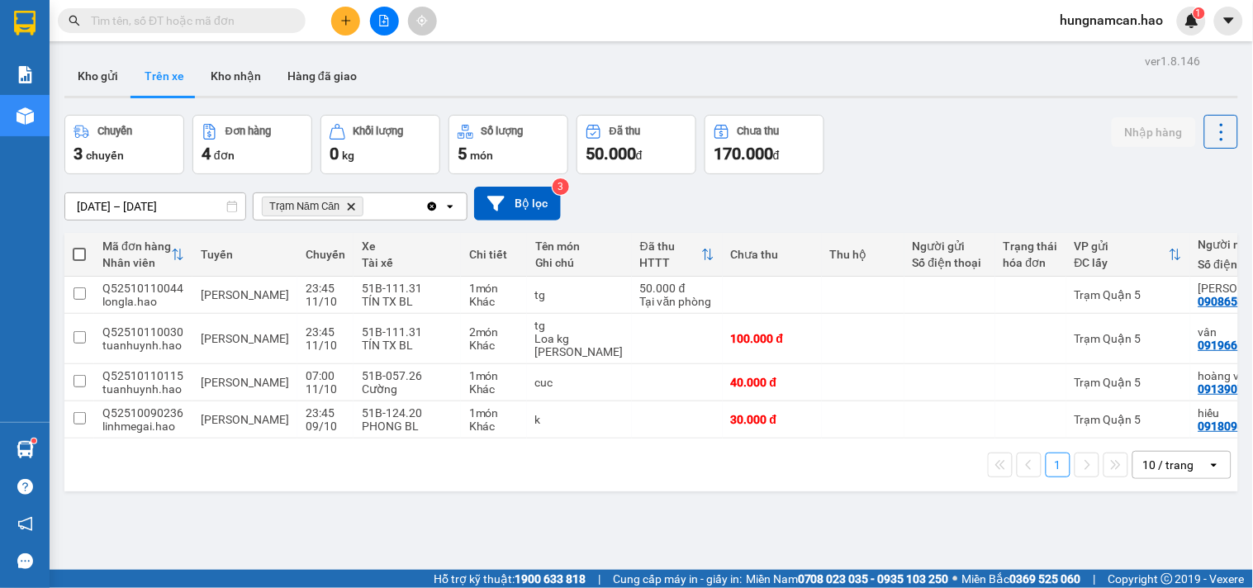
scroll to position [76, 0]
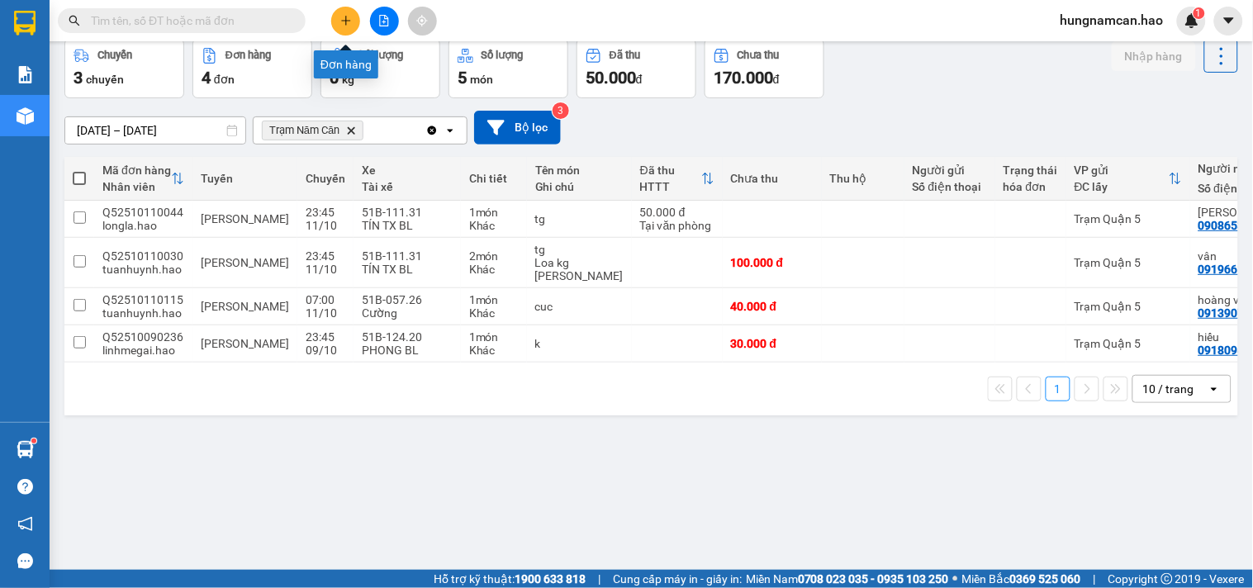
drag, startPoint x: 0, startPoint y: 0, endPoint x: 347, endPoint y: 13, distance: 347.1
click at [347, 13] on button at bounding box center [345, 21] width 29 height 29
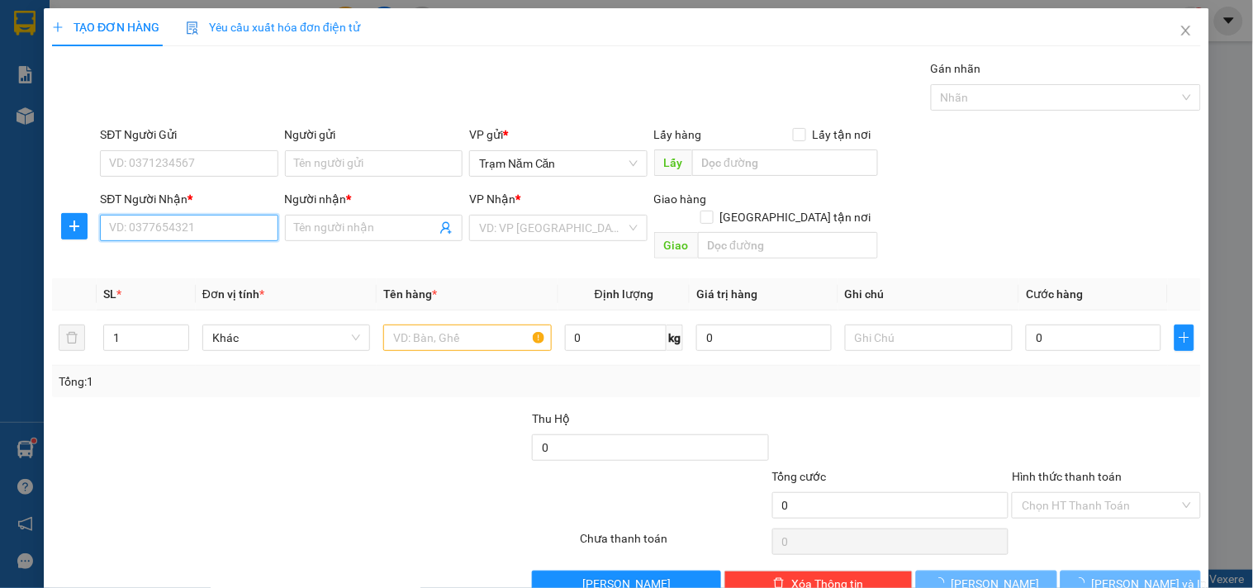
click at [161, 216] on input "SĐT Người Nhận *" at bounding box center [189, 228] width 178 height 26
type input "0978338148"
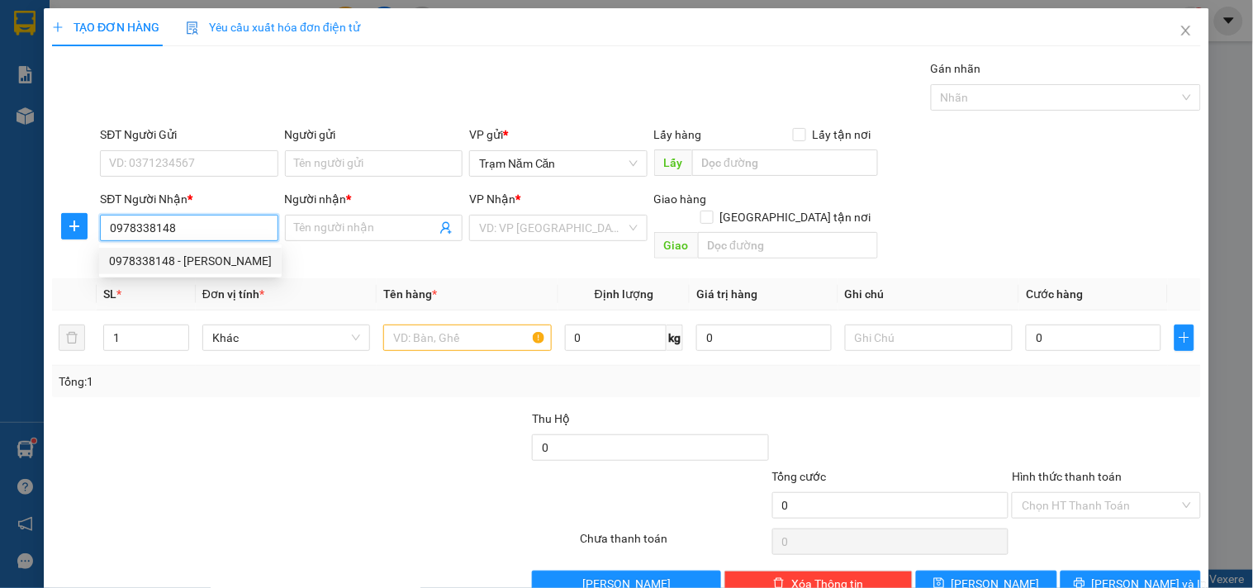
click at [212, 259] on div "0978338148 - [PERSON_NAME]" at bounding box center [190, 261] width 163 height 18
type input "[PERSON_NAME]"
type input "40.000"
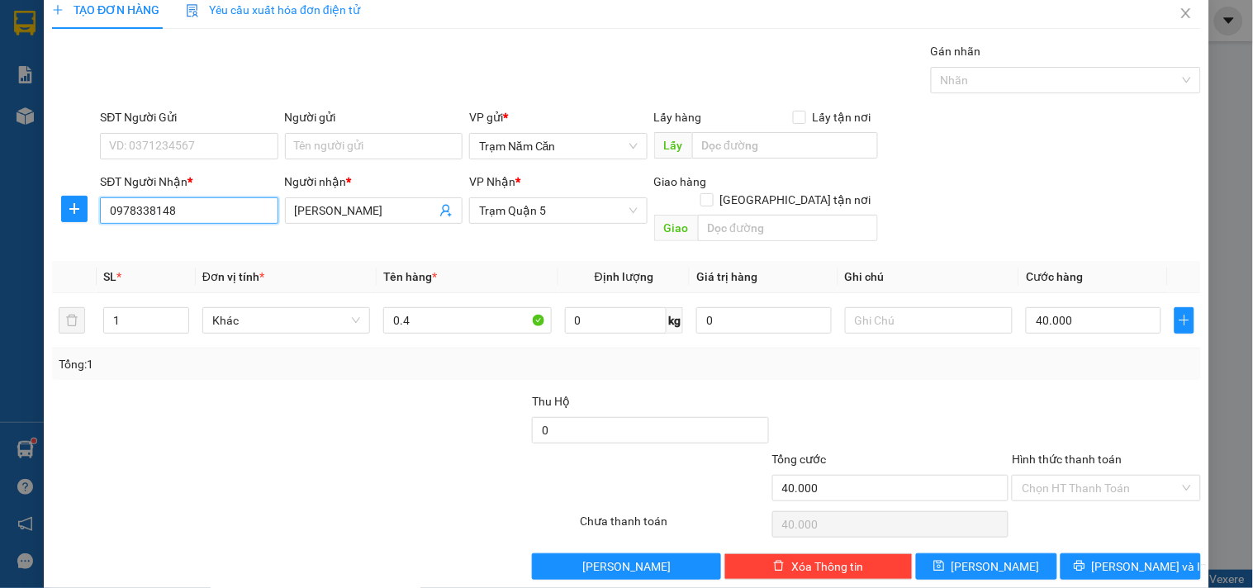
scroll to position [22, 0]
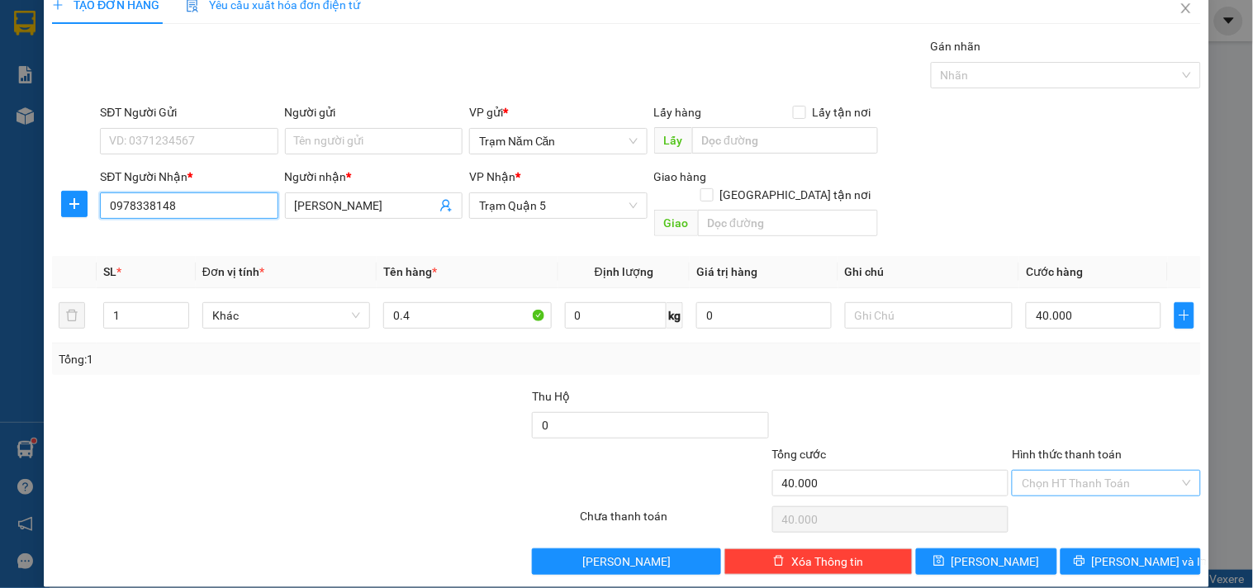
type input "0978338148"
drag, startPoint x: 1112, startPoint y: 464, endPoint x: 1104, endPoint y: 496, distance: 33.3
click at [1108, 482] on div "Transit Pickup Surcharge Ids Transit Deliver Surcharge Ids Transit Deliver Surc…" at bounding box center [626, 306] width 1149 height 538
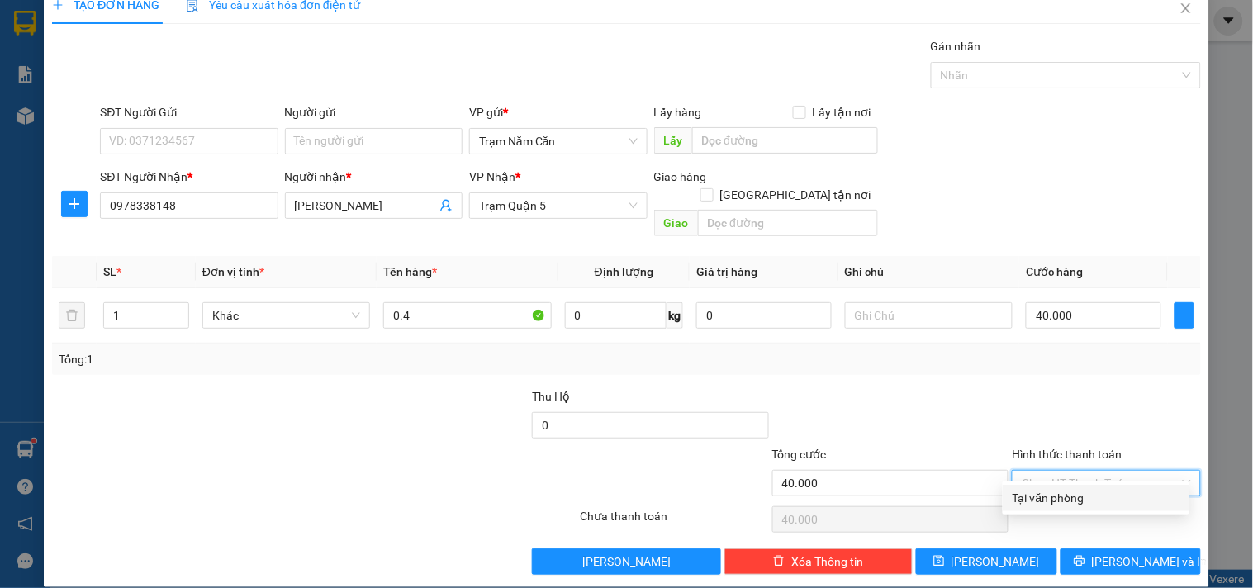
click at [1101, 504] on div "Tại văn phòng" at bounding box center [1096, 498] width 167 height 18
type input "0"
click at [1095, 548] on button "[PERSON_NAME] và In" at bounding box center [1130, 561] width 140 height 26
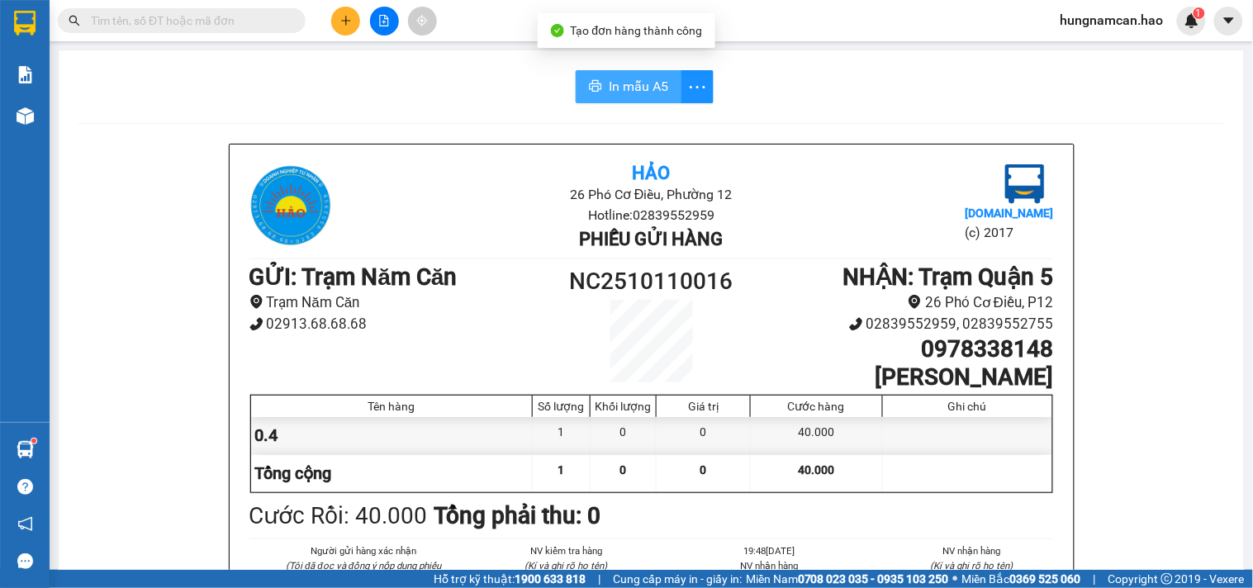
click at [632, 70] on button "In mẫu A5" at bounding box center [629, 86] width 106 height 33
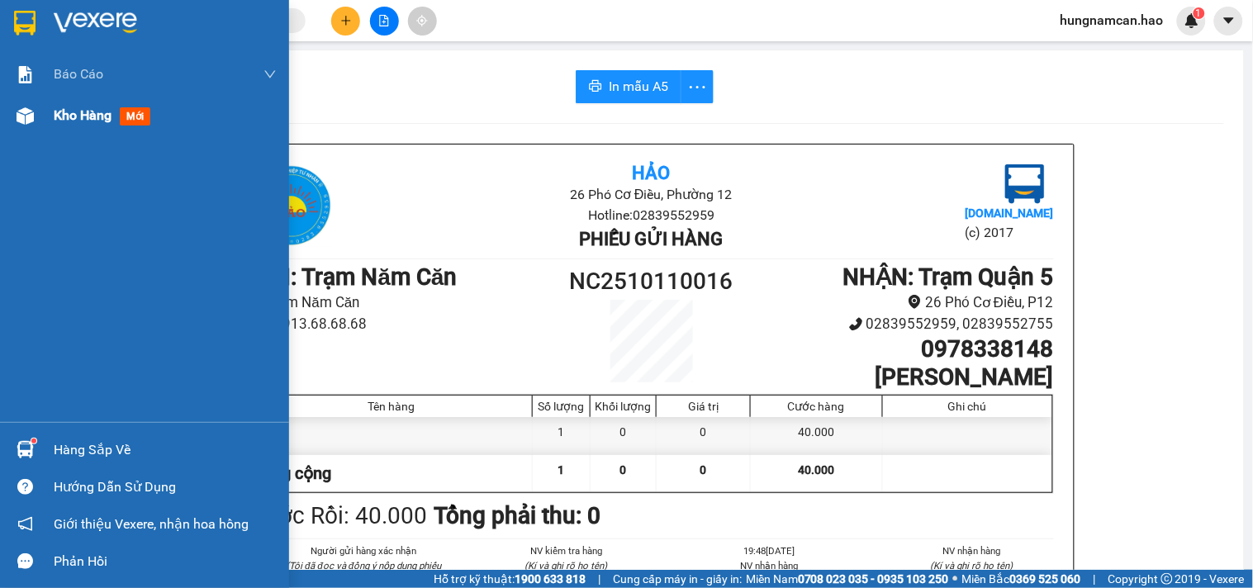
click at [26, 112] on img at bounding box center [25, 115] width 17 height 17
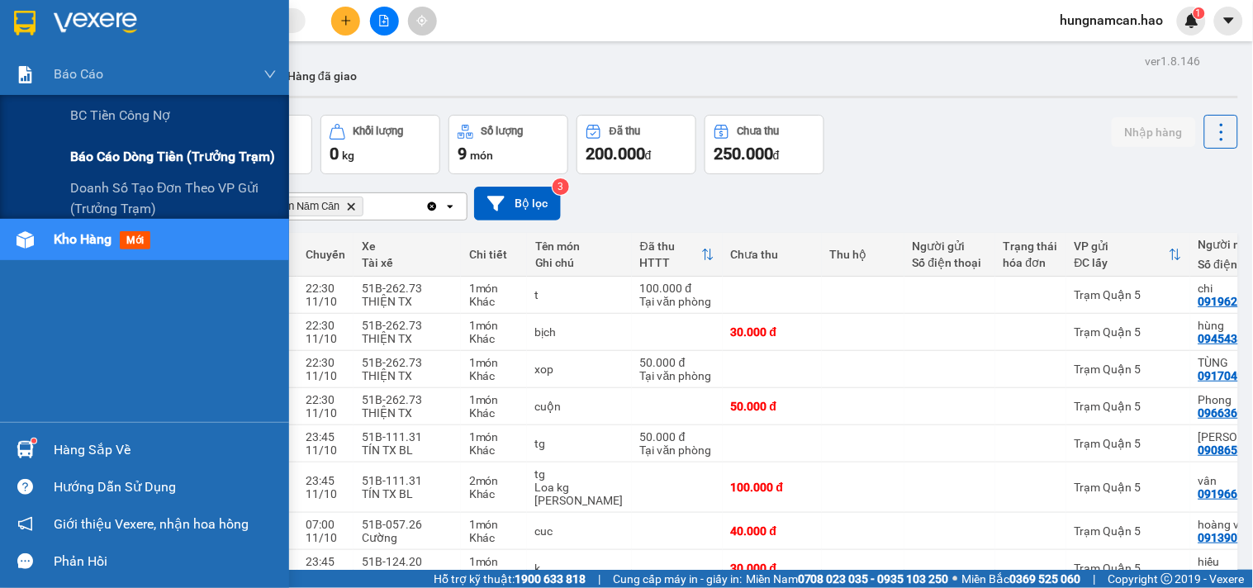
click at [101, 149] on span "Báo cáo dòng tiền (trưởng trạm)" at bounding box center [172, 156] width 205 height 21
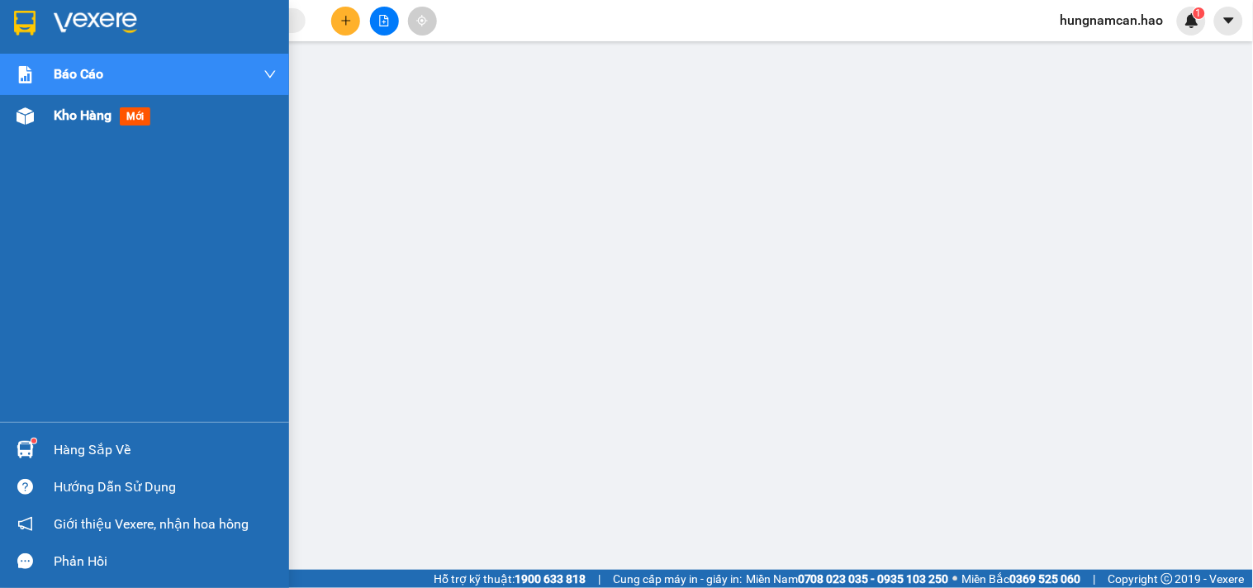
click at [26, 112] on img at bounding box center [25, 115] width 17 height 17
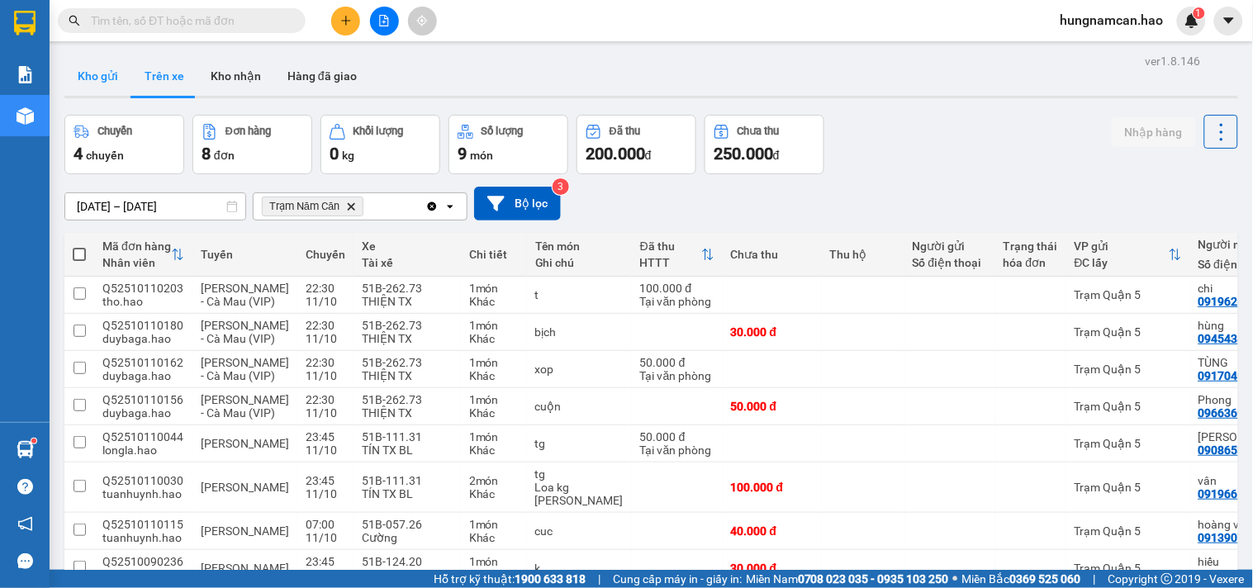
click at [103, 86] on button "Kho gửi" at bounding box center [97, 76] width 67 height 40
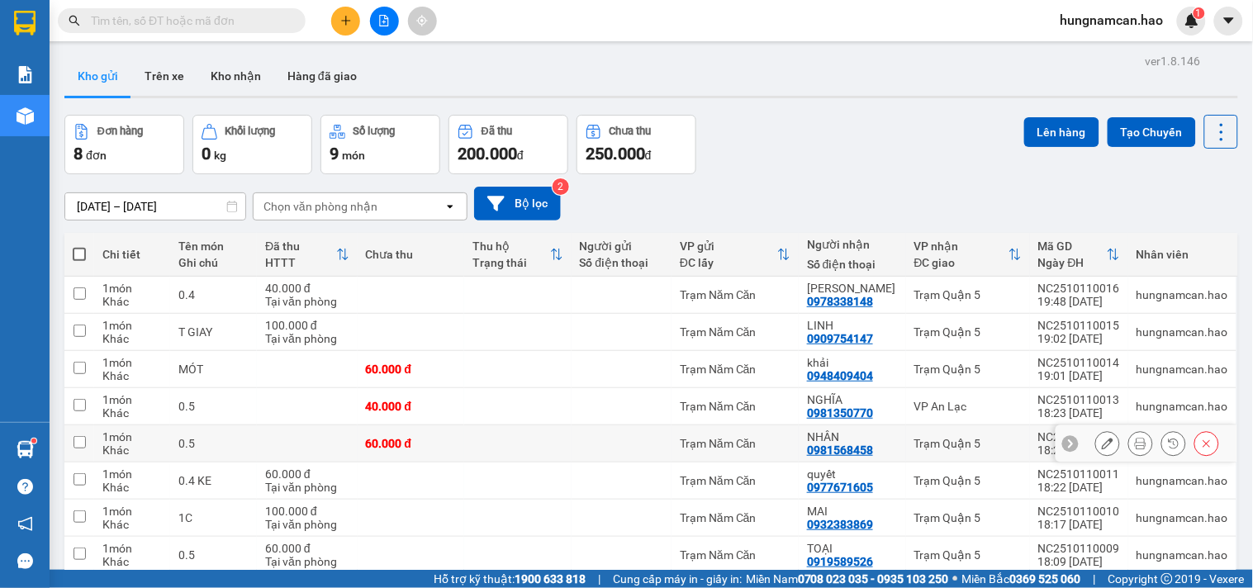
scroll to position [147, 0]
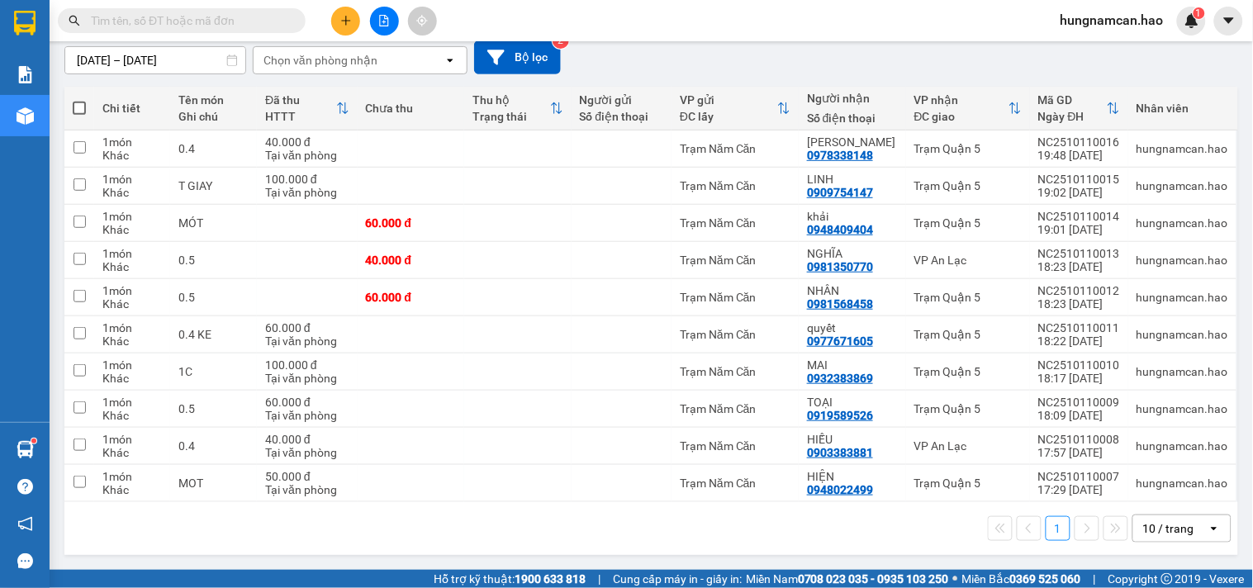
click at [1153, 530] on div "10 / trang" at bounding box center [1168, 528] width 51 height 17
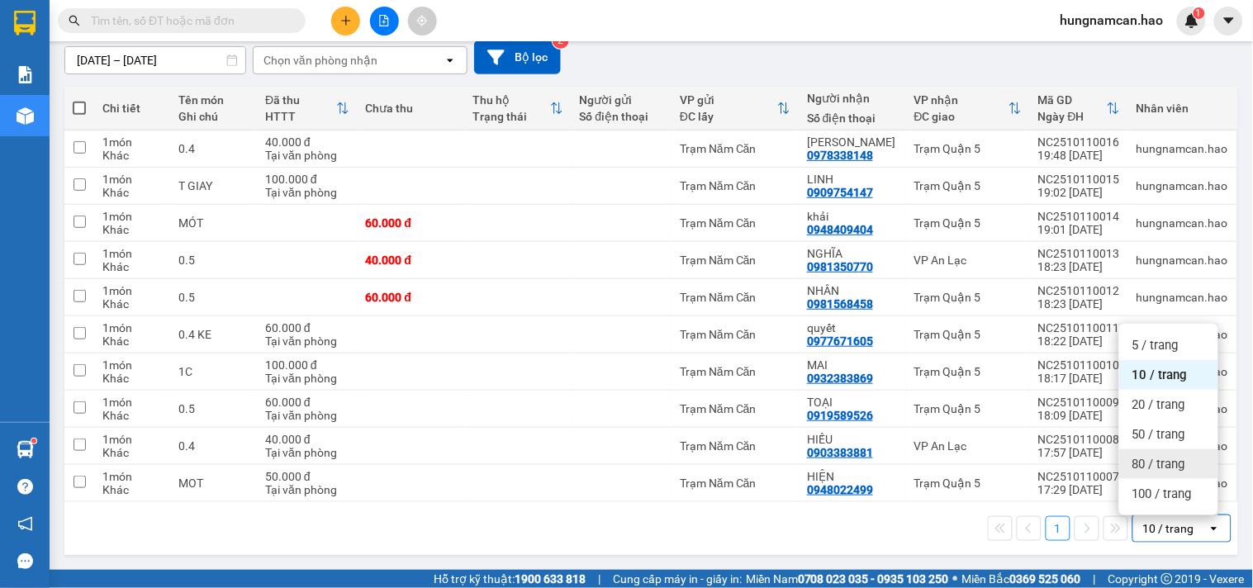
click at [1145, 471] on div "80 / trang" at bounding box center [1168, 464] width 99 height 30
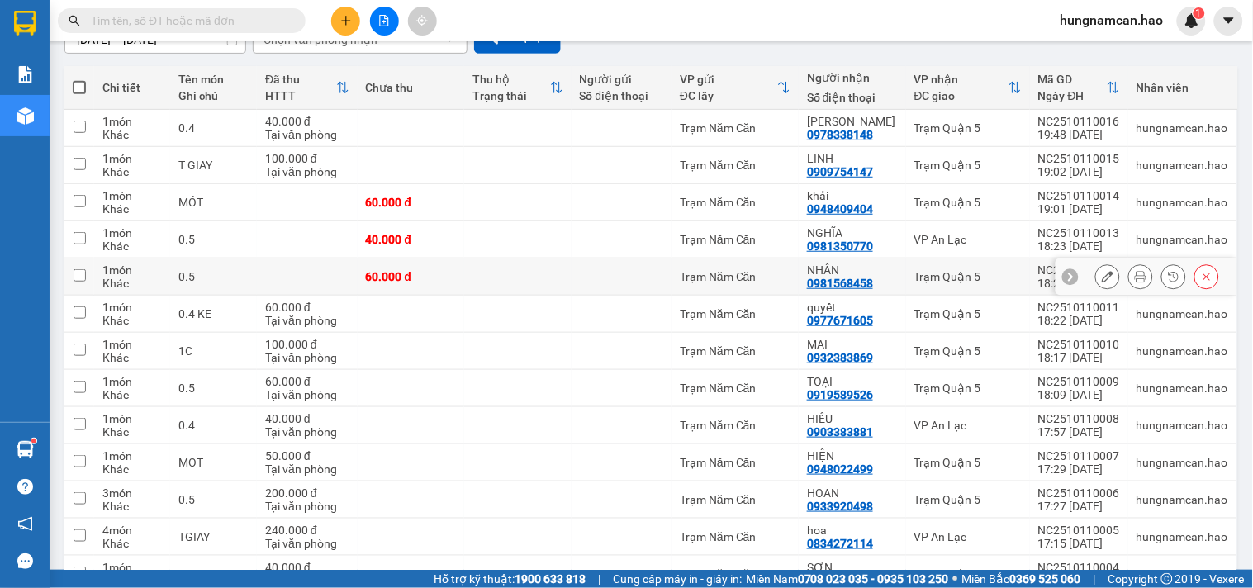
scroll to position [96, 0]
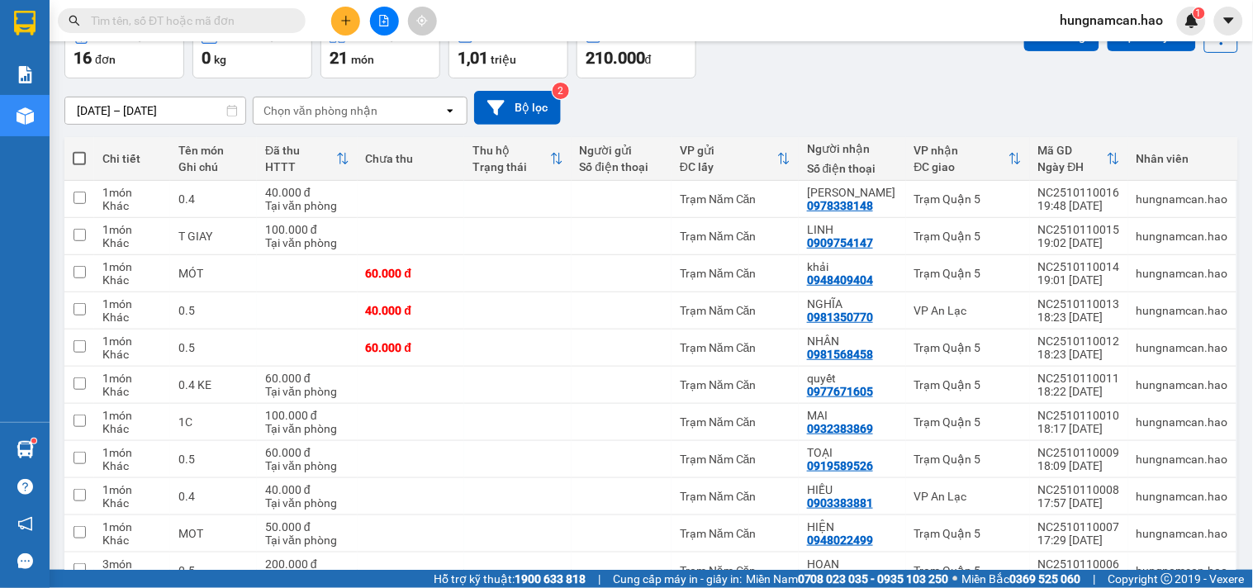
click at [79, 159] on span at bounding box center [79, 158] width 13 height 13
click at [79, 150] on input "checkbox" at bounding box center [79, 150] width 0 height 0
checkbox input "true"
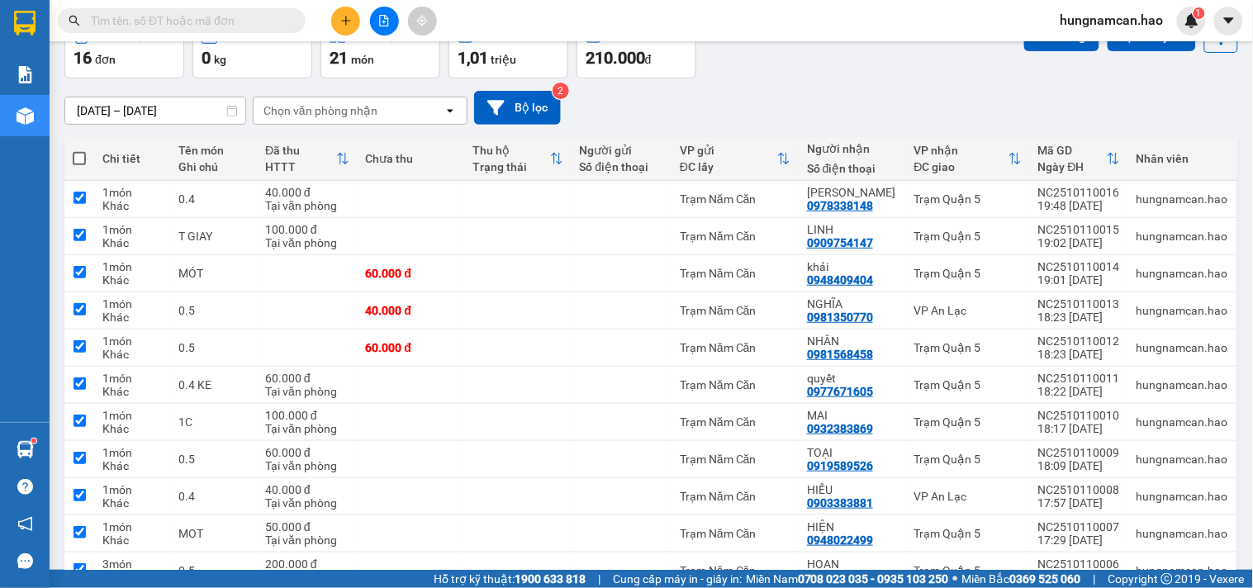
checkbox input "true"
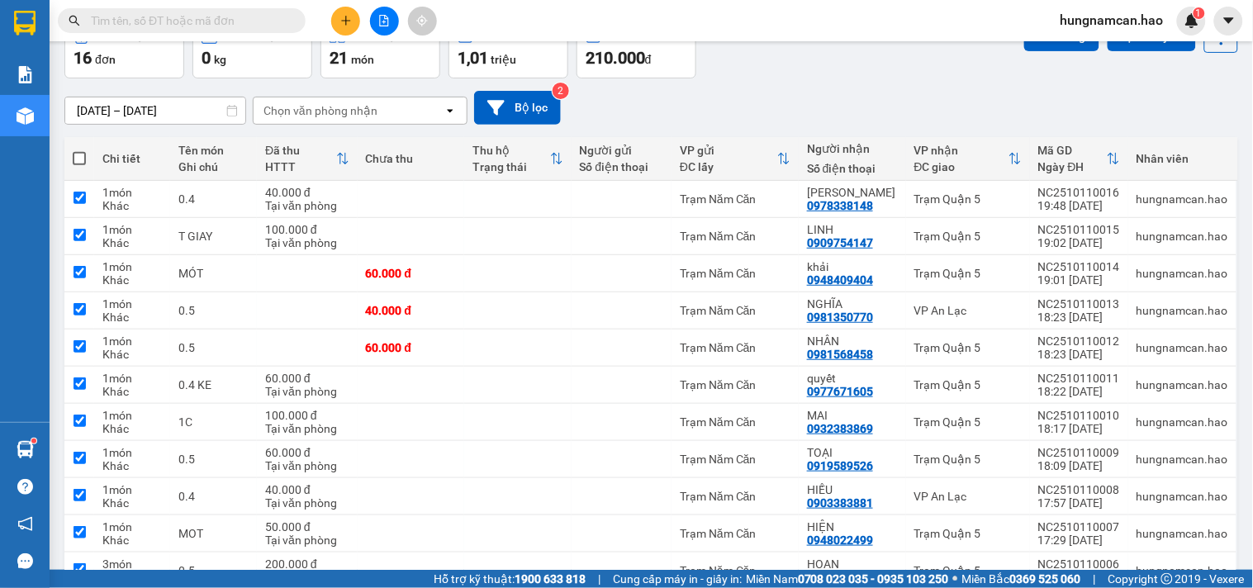
checkbox input "true"
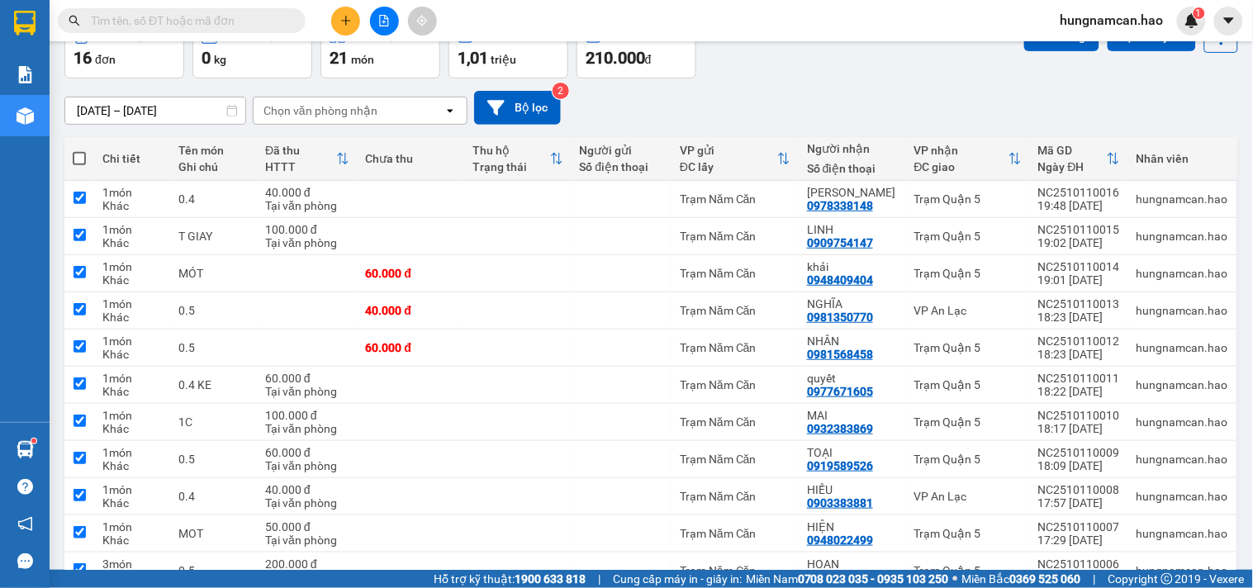
checkbox input "true"
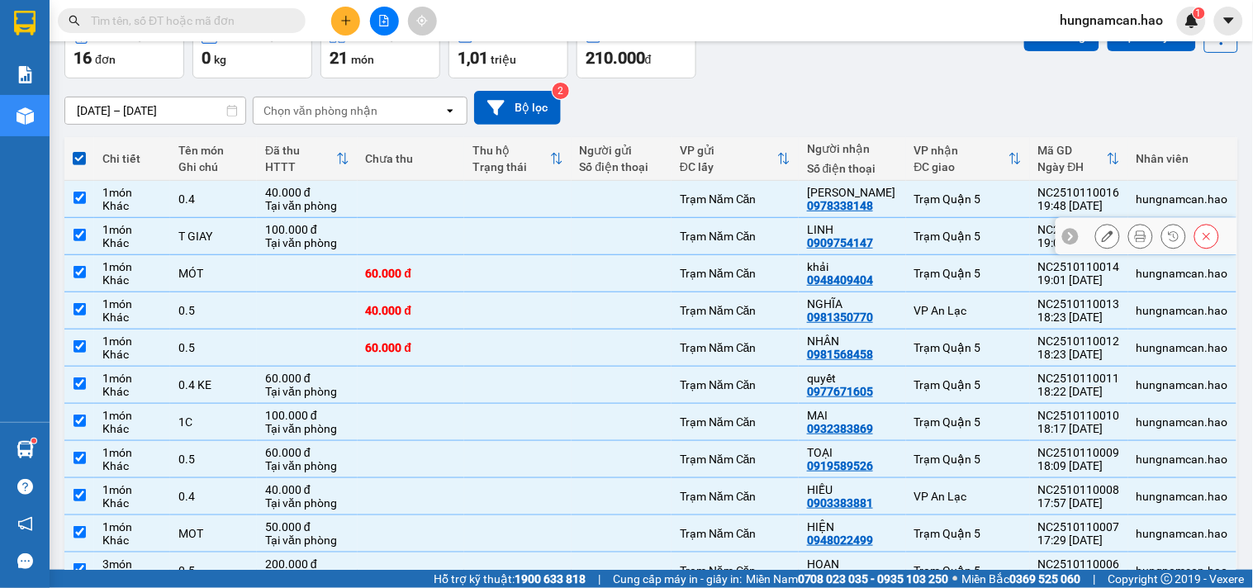
scroll to position [0, 0]
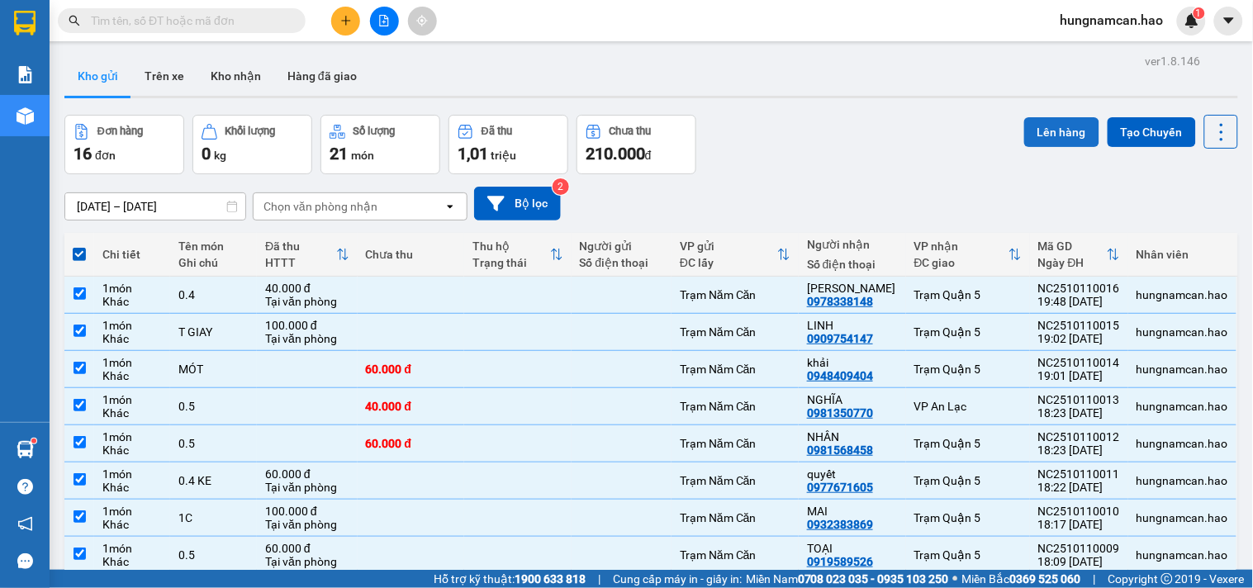
click at [1045, 135] on button "Lên hàng" at bounding box center [1061, 132] width 75 height 30
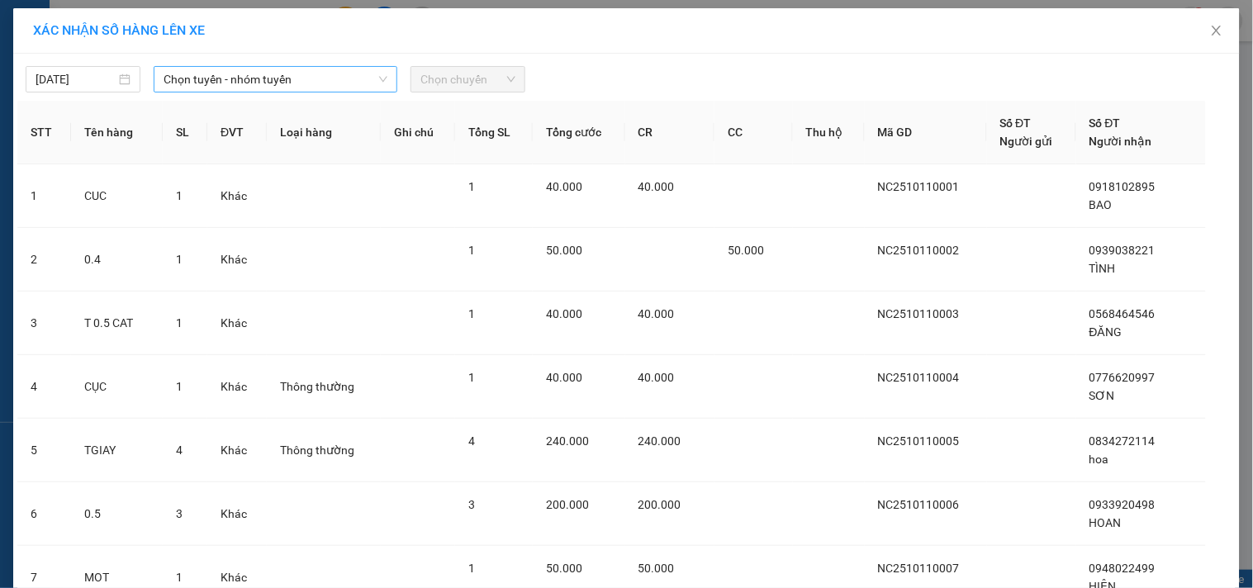
click at [353, 79] on span "Chọn tuyến - nhóm tuyến" at bounding box center [276, 79] width 224 height 25
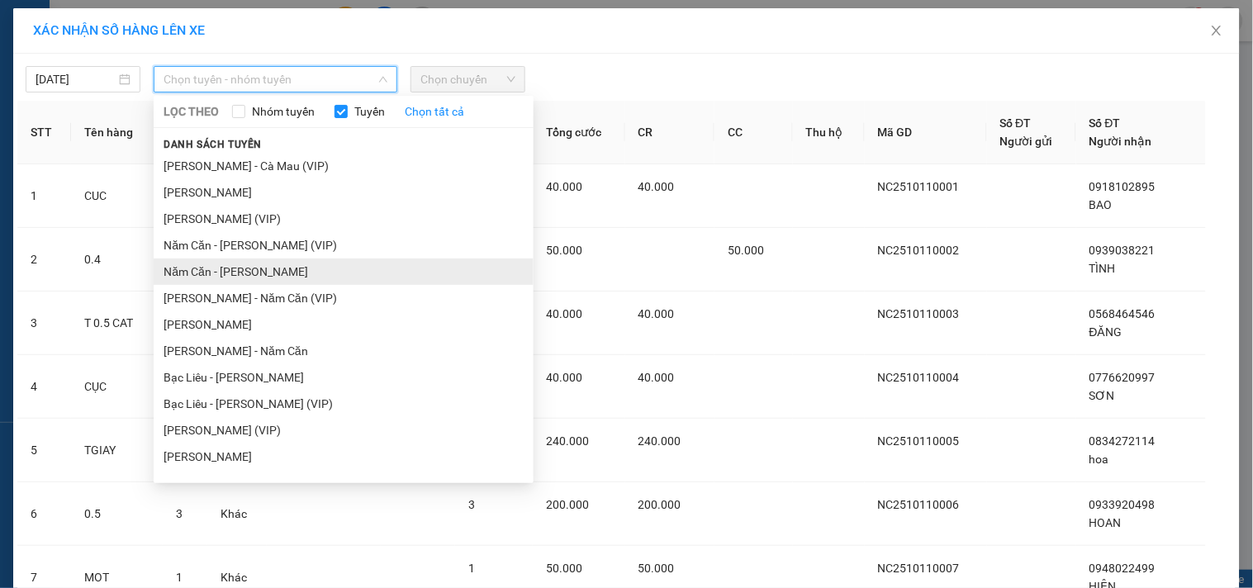
click at [267, 274] on li "Năm Căn - [PERSON_NAME]" at bounding box center [344, 272] width 380 height 26
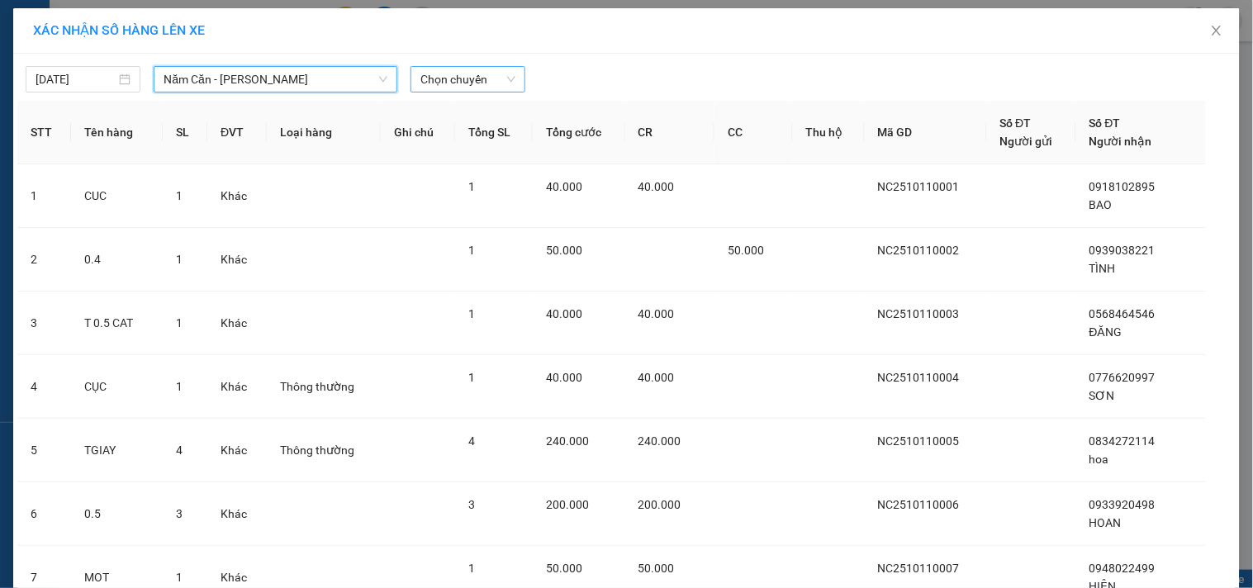
click at [462, 69] on span "Chọn chuyến" at bounding box center [467, 79] width 95 height 25
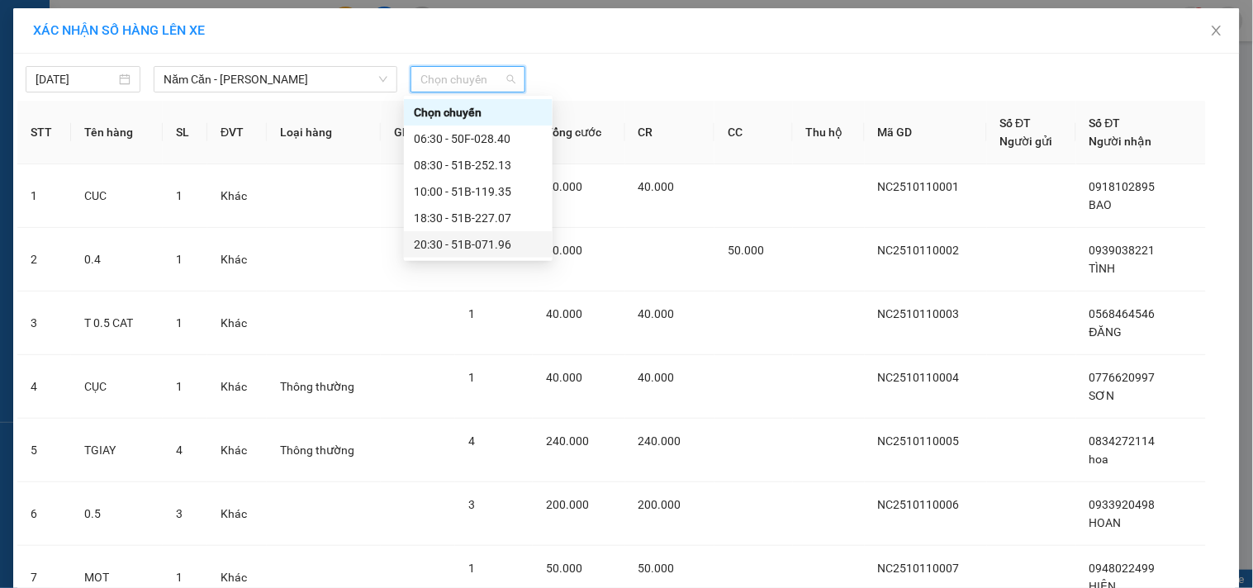
click at [458, 240] on div "20:30 - 51B-071.96" at bounding box center [478, 244] width 129 height 18
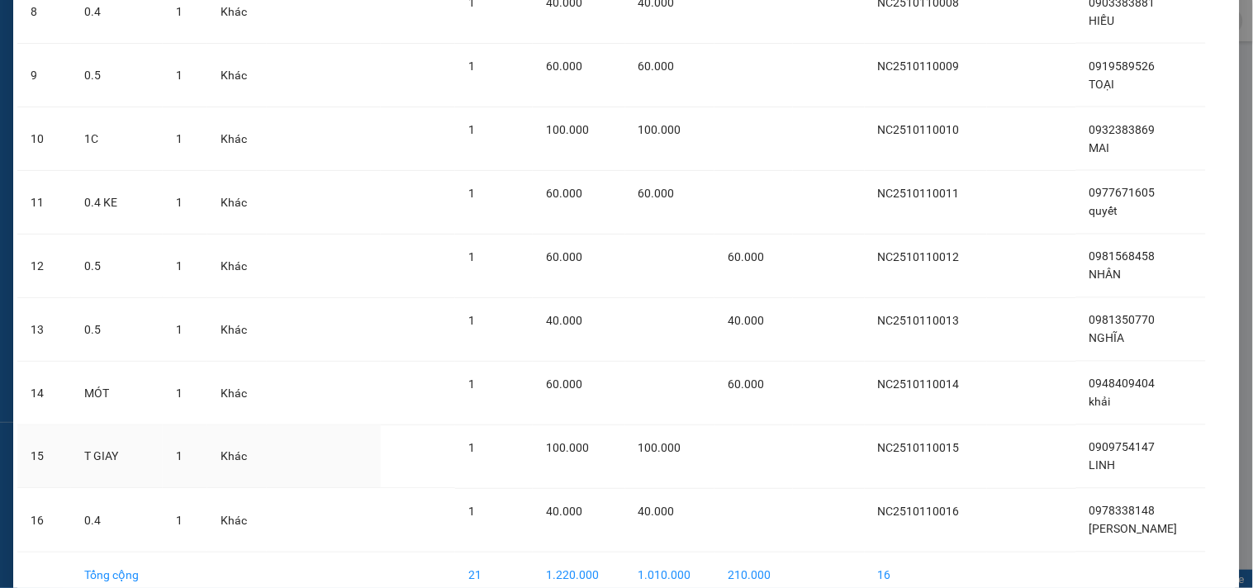
scroll to position [724, 0]
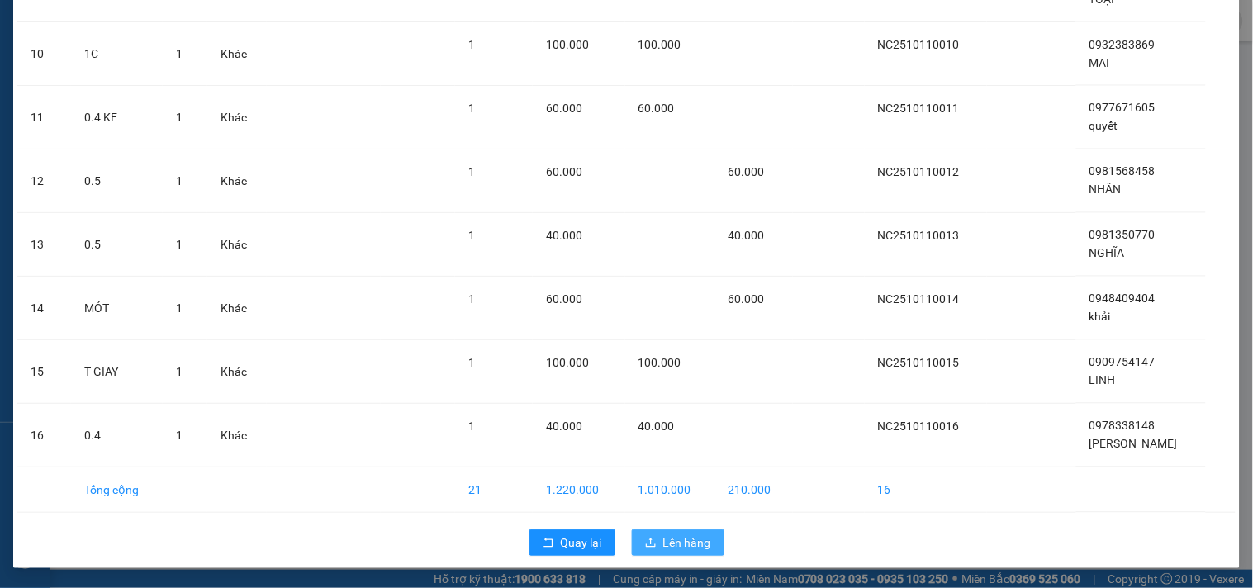
click at [679, 550] on span "Lên hàng" at bounding box center [687, 543] width 48 height 18
